Goal: Task Accomplishment & Management: Use online tool/utility

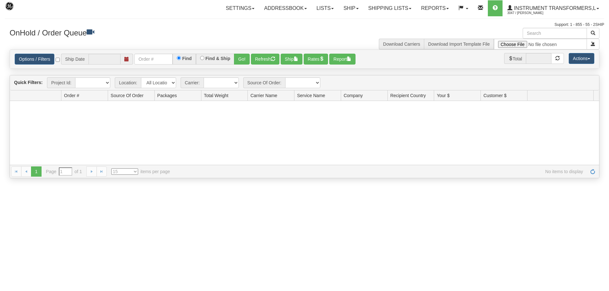
type input "[DATE]"
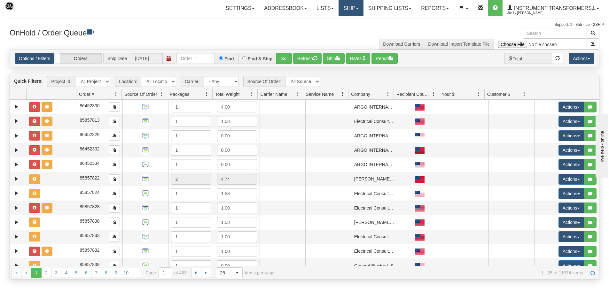
click at [356, 7] on link "Ship" at bounding box center [350, 8] width 25 height 16
click at [342, 21] on link "Ship Screen" at bounding box center [334, 22] width 58 height 8
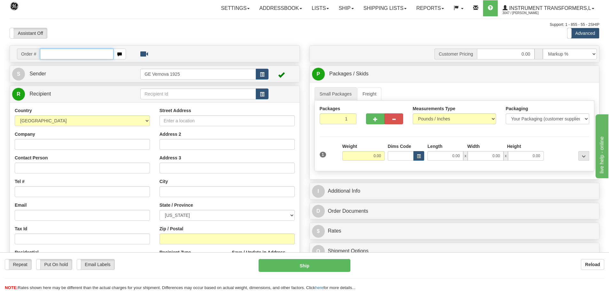
click at [50, 54] on input "text" at bounding box center [77, 54] width 74 height 11
type input "86703821"
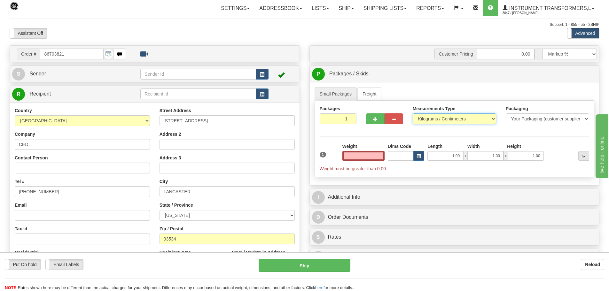
type input "0.00"
click at [491, 116] on select "Pounds / Inches Kilograms / Centimeters" at bounding box center [454, 118] width 83 height 11
select select "0"
click at [413, 113] on select "Pounds / Inches Kilograms / Centimeters" at bounding box center [454, 118] width 83 height 11
click at [380, 155] on input "0.00" at bounding box center [363, 156] width 42 height 10
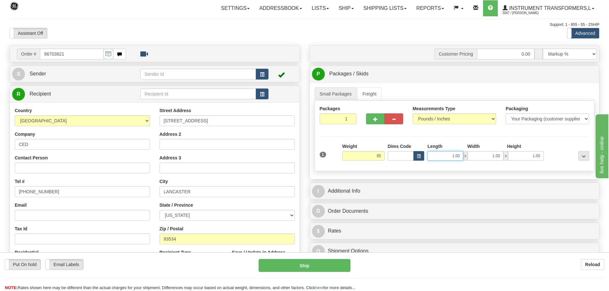
type input "85.00"
click at [461, 156] on input "1.00" at bounding box center [445, 156] width 36 height 10
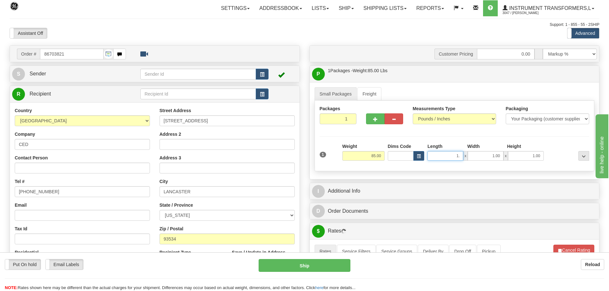
type input "1"
type input "34.00"
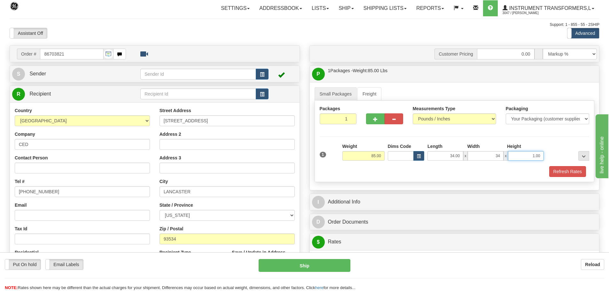
type input "34.00"
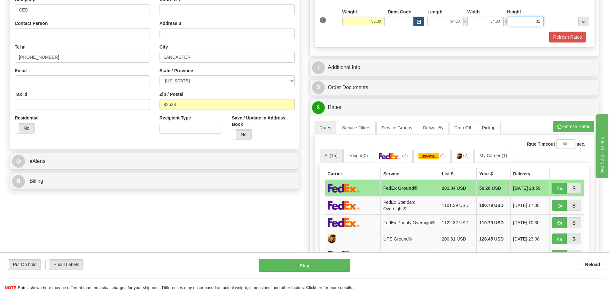
scroll to position [160, 0]
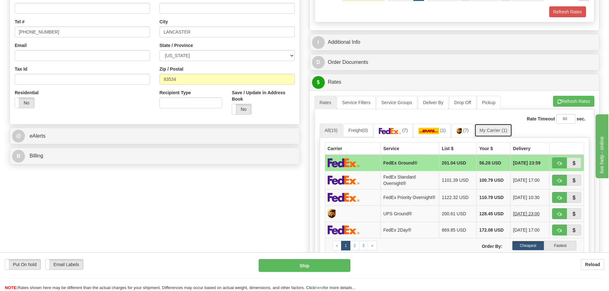
type input "32.00"
click at [492, 130] on link "My Carrier (1)" at bounding box center [493, 130] width 38 height 13
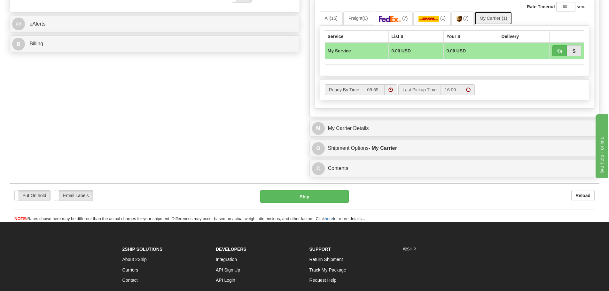
scroll to position [288, 0]
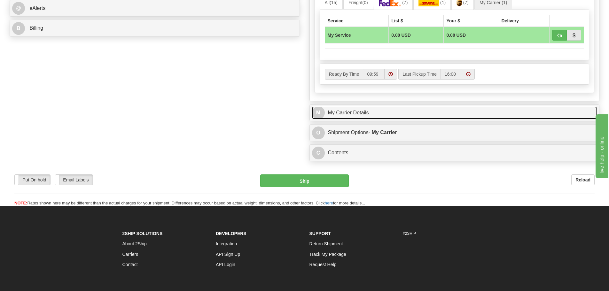
click at [384, 108] on link "M My Carrier Details" at bounding box center [454, 112] width 285 height 13
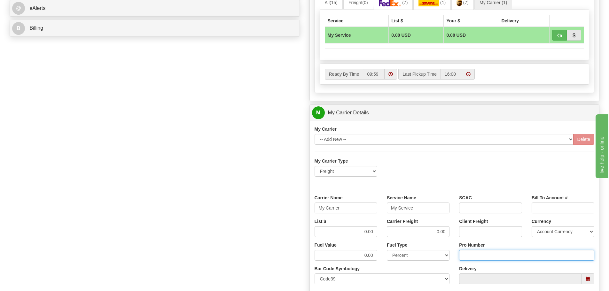
click at [481, 255] on input "Pro Number" at bounding box center [526, 255] width 135 height 11
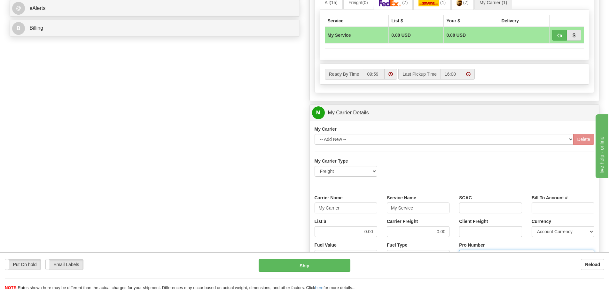
type input "108439796803"
click button "Delete" at bounding box center [0, 0] width 0 height 0
click at [342, 207] on input "My Carrier" at bounding box center [345, 208] width 63 height 11
type input "M"
type input "SAIA"
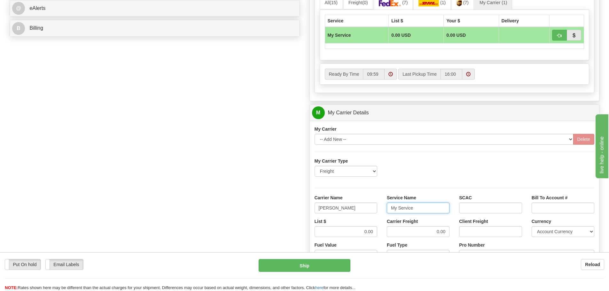
click at [424, 207] on input "My Service" at bounding box center [418, 208] width 63 height 11
type input "M"
type input "LTL"
click at [375, 231] on input "0.00" at bounding box center [345, 231] width 63 height 11
type input "0"
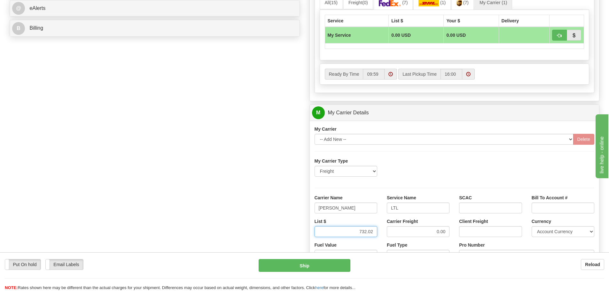
type input "732.02"
click at [447, 229] on input "0.00" at bounding box center [418, 231] width 63 height 11
type input "0"
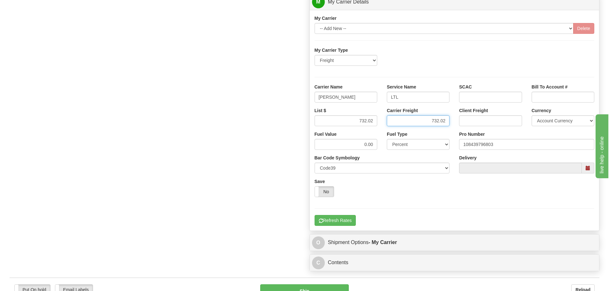
scroll to position [447, 0]
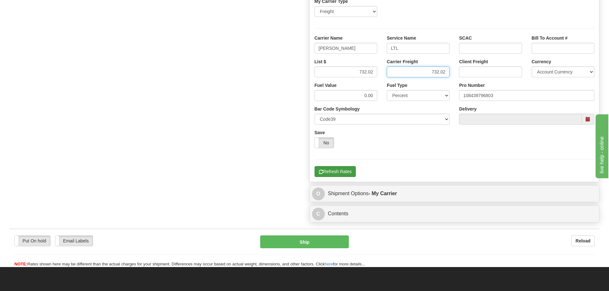
type input "732.02"
click at [342, 169] on button "Refresh Rates" at bounding box center [334, 171] width 41 height 11
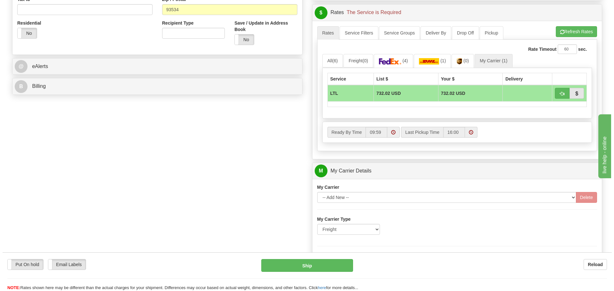
scroll to position [239, 0]
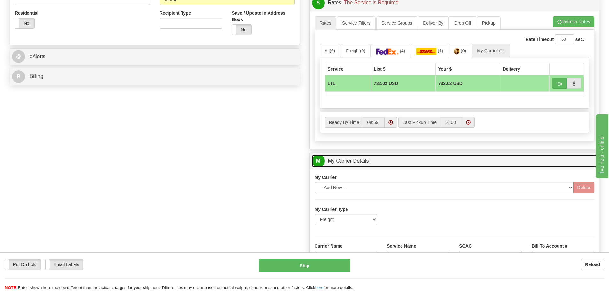
click at [410, 160] on link "M My Carrier Details" at bounding box center [454, 161] width 285 height 13
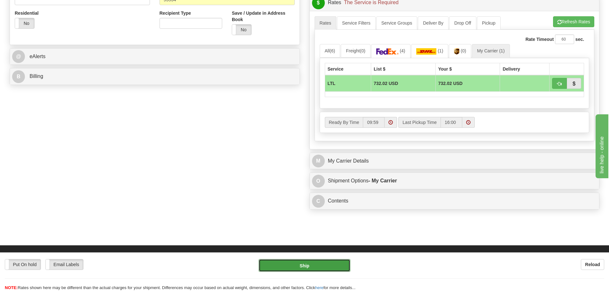
click at [304, 269] on button "Ship" at bounding box center [305, 265] width 92 height 13
type input "00"
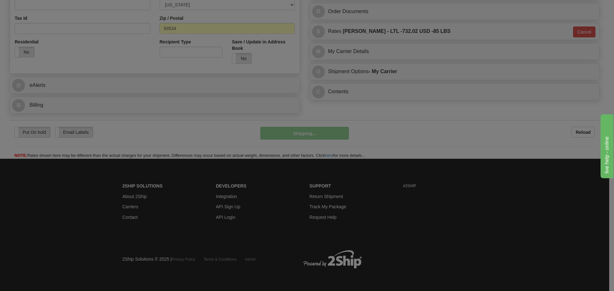
scroll to position [211, 0]
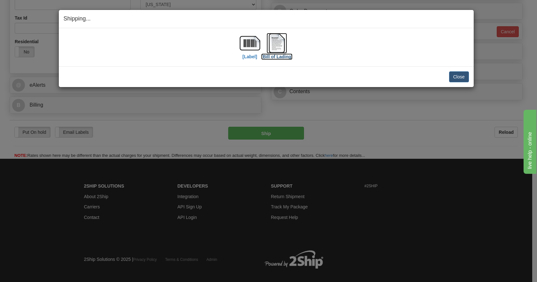
click at [279, 47] on img at bounding box center [277, 43] width 20 height 20
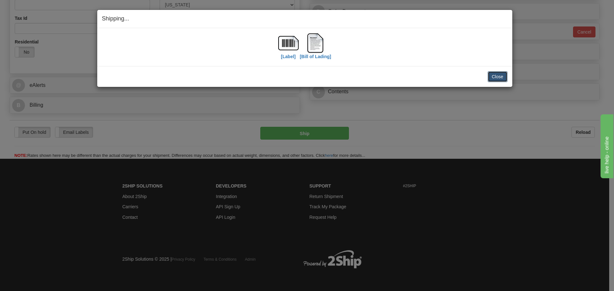
click at [497, 78] on button "Close" at bounding box center [497, 76] width 20 height 11
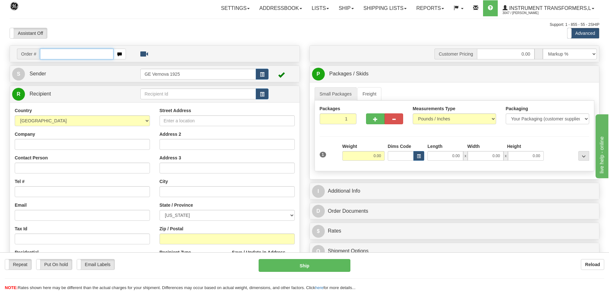
click at [55, 55] on input "text" at bounding box center [77, 54] width 74 height 11
type input "86703820"
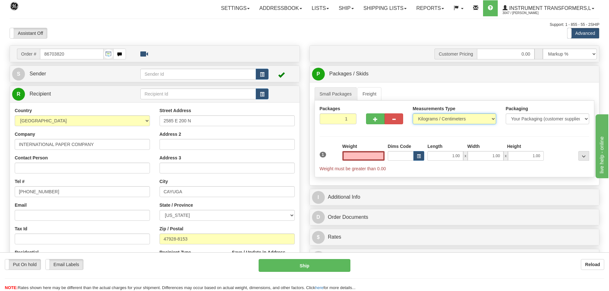
type input "0.00"
click at [494, 119] on select "Pounds / Inches Kilograms / Centimeters" at bounding box center [454, 118] width 83 height 11
select select "0"
click at [413, 113] on select "Pounds / Inches Kilograms / Centimeters" at bounding box center [454, 118] width 83 height 11
click at [381, 157] on input "0.00" at bounding box center [363, 156] width 42 height 10
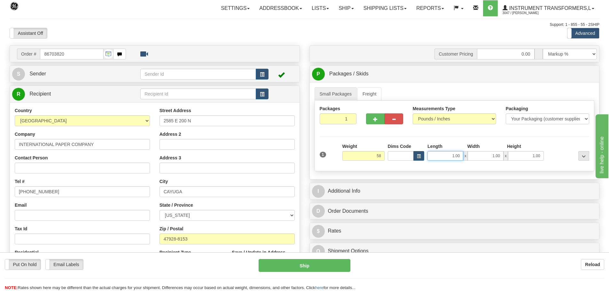
type input "58.00"
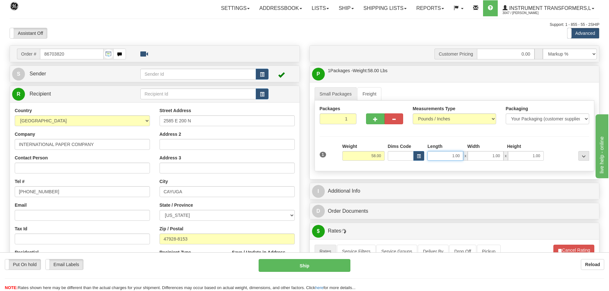
click at [462, 158] on input "1.00" at bounding box center [445, 156] width 36 height 10
type input "1"
type input "34.00"
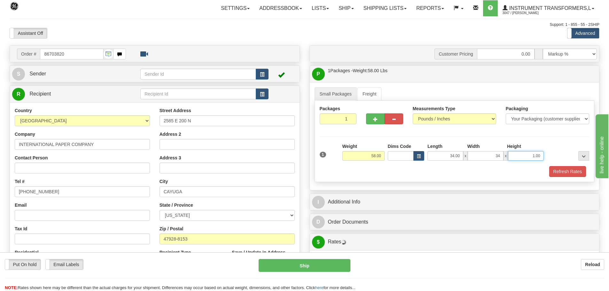
type input "34.00"
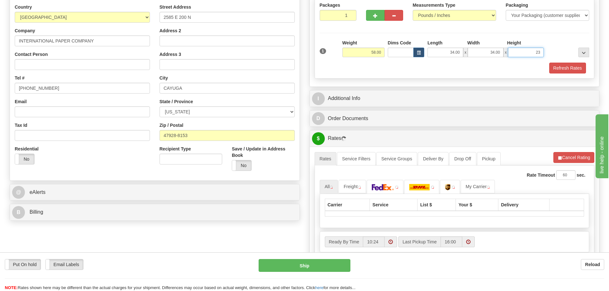
scroll to position [128, 0]
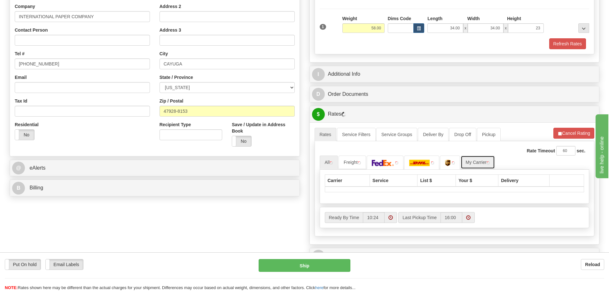
type input "23.00"
click at [478, 164] on link "My Carrier" at bounding box center [478, 162] width 34 height 13
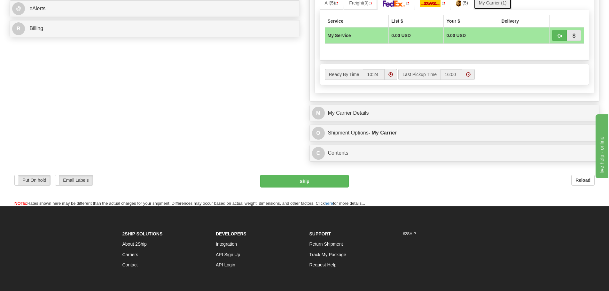
scroll to position [288, 0]
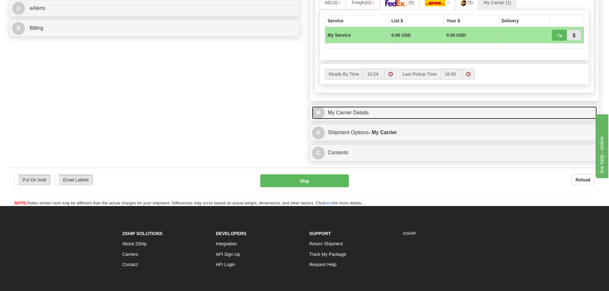
click at [374, 111] on link "M My Carrier Details" at bounding box center [454, 112] width 285 height 13
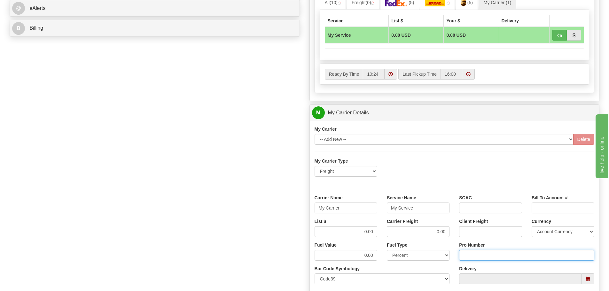
click at [477, 255] on input "Pro Number" at bounding box center [526, 255] width 135 height 11
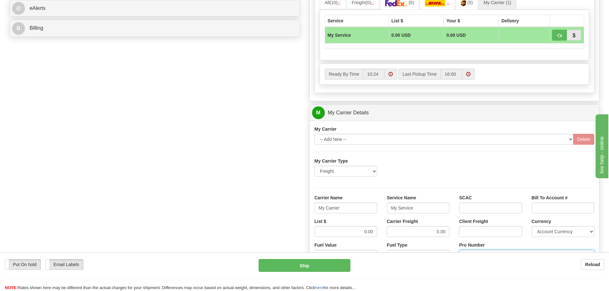
type input "108439796904"
click button "Delete" at bounding box center [0, 0] width 0 height 0
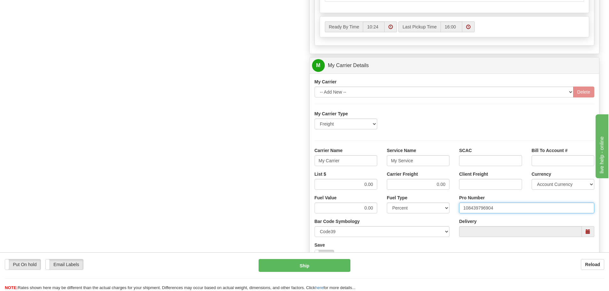
scroll to position [352, 0]
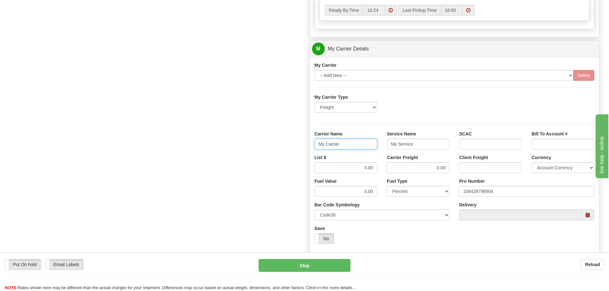
click at [349, 144] on input "My Carrier" at bounding box center [345, 144] width 63 height 11
type input "M"
type input "SAIA"
click at [416, 144] on input "My Service" at bounding box center [418, 144] width 63 height 11
type input "M"
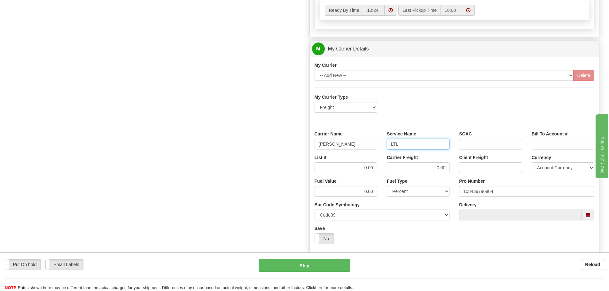
type input "LTL"
click at [375, 169] on input "0.00" at bounding box center [345, 167] width 63 height 11
type input "0"
type input "329.05"
click at [447, 169] on input "0.00" at bounding box center [418, 167] width 63 height 11
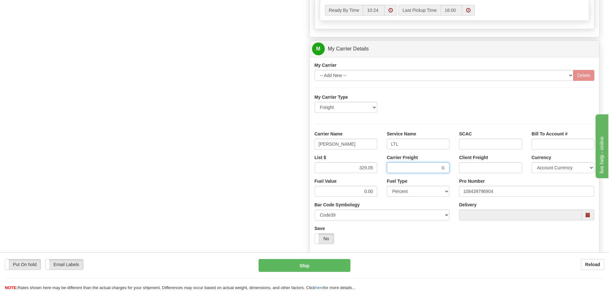
type input "0"
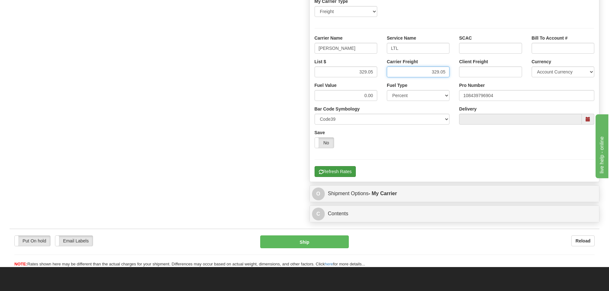
type input "329.05"
click at [334, 169] on button "Refresh Rates" at bounding box center [334, 171] width 41 height 11
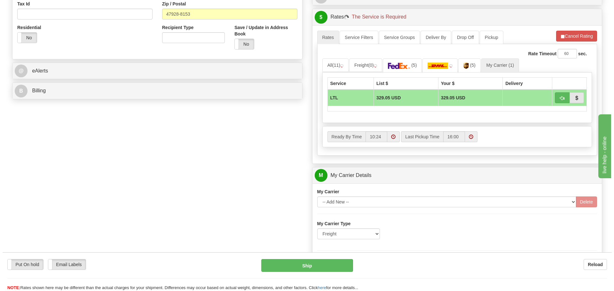
scroll to position [224, 0]
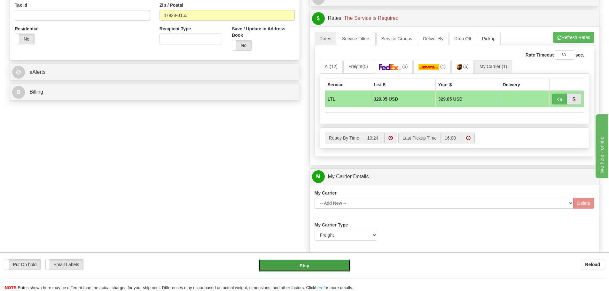
click at [320, 268] on button "Ship" at bounding box center [305, 265] width 92 height 13
type input "00"
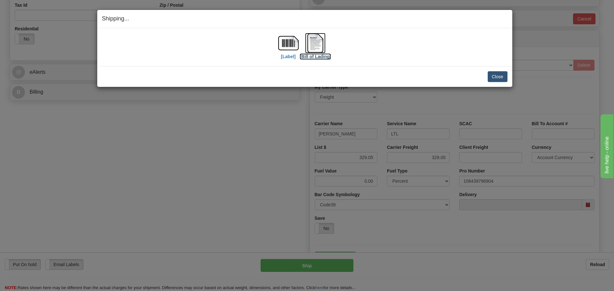
click at [311, 43] on img at bounding box center [315, 43] width 20 height 20
